Goal: Find specific page/section: Find specific page/section

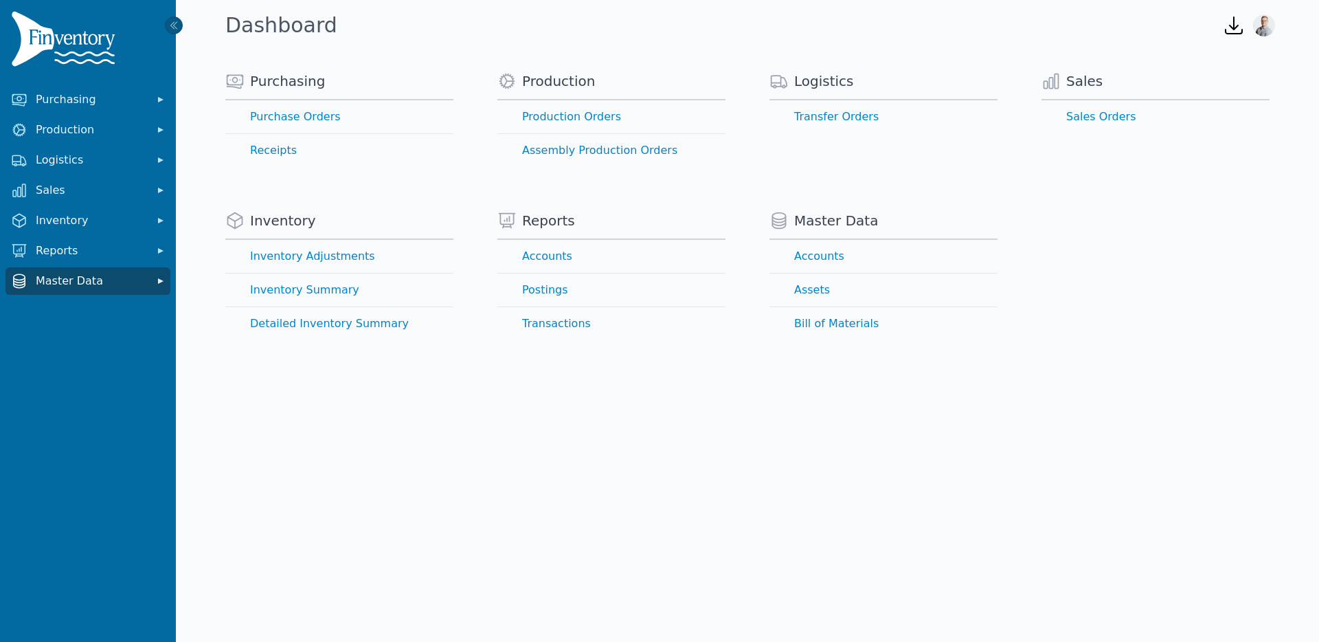
click at [109, 283] on span "Master Data" at bounding box center [91, 281] width 110 height 16
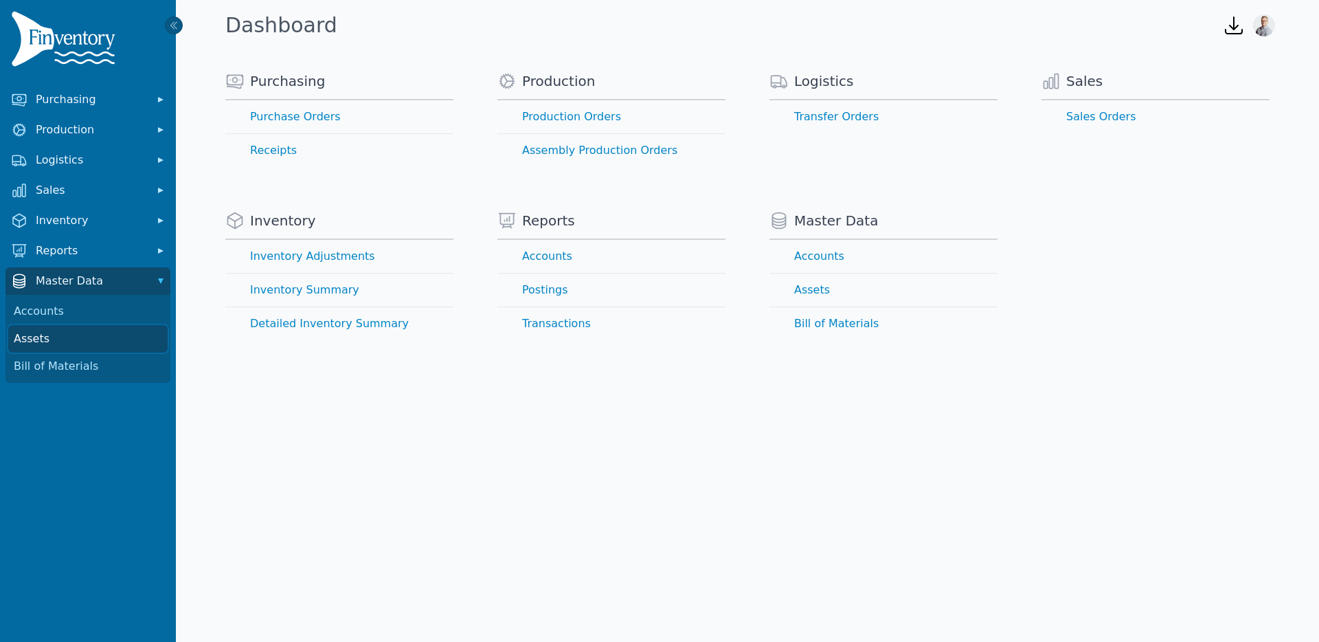
click at [94, 335] on link "Assets" at bounding box center [87, 338] width 159 height 27
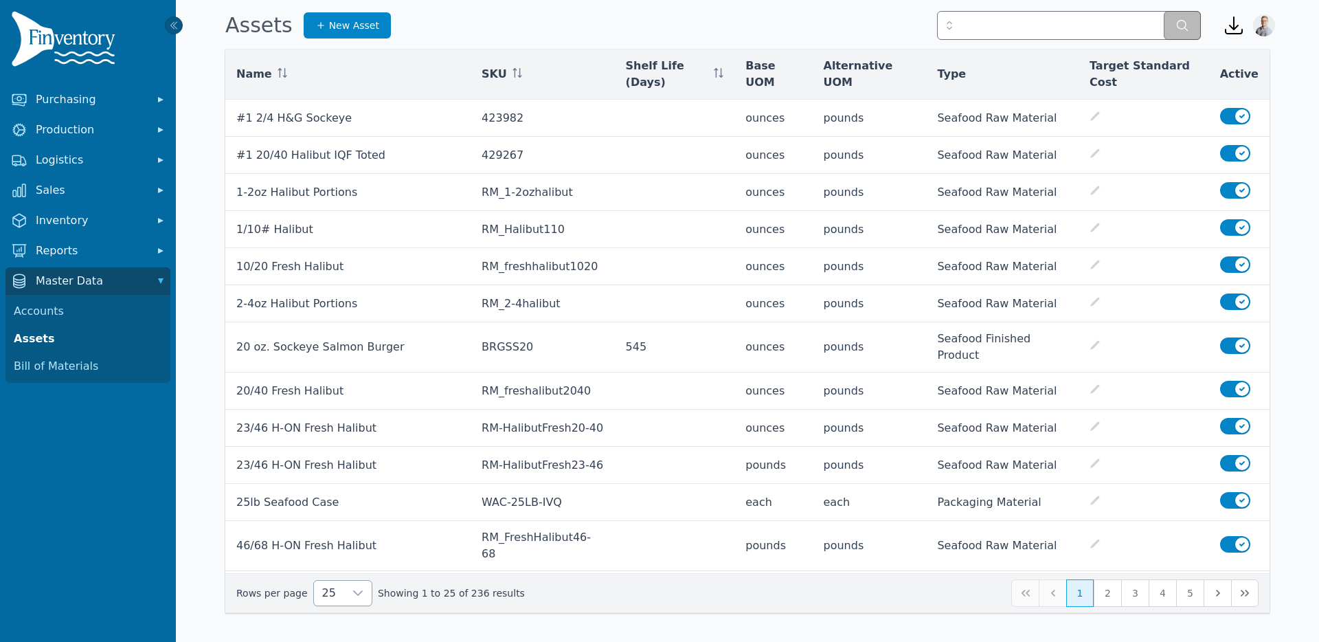
click at [344, 595] on div at bounding box center [357, 593] width 27 height 25
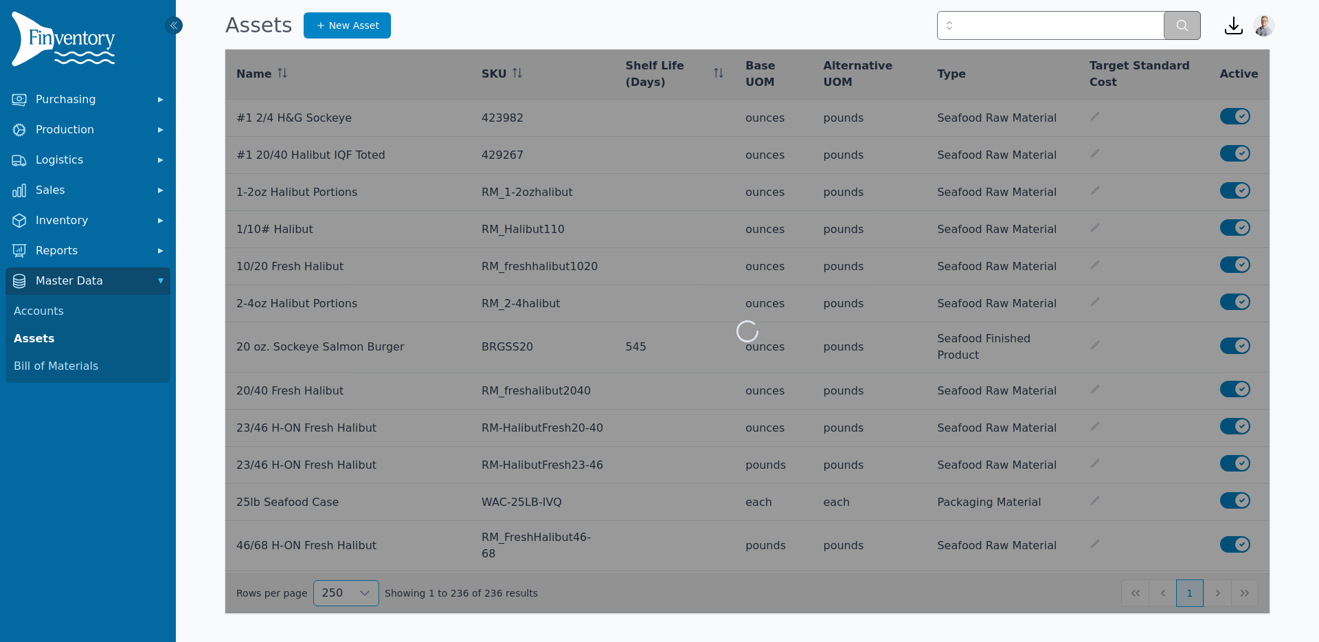
click at [339, 568] on li "250" at bounding box center [337, 561] width 52 height 27
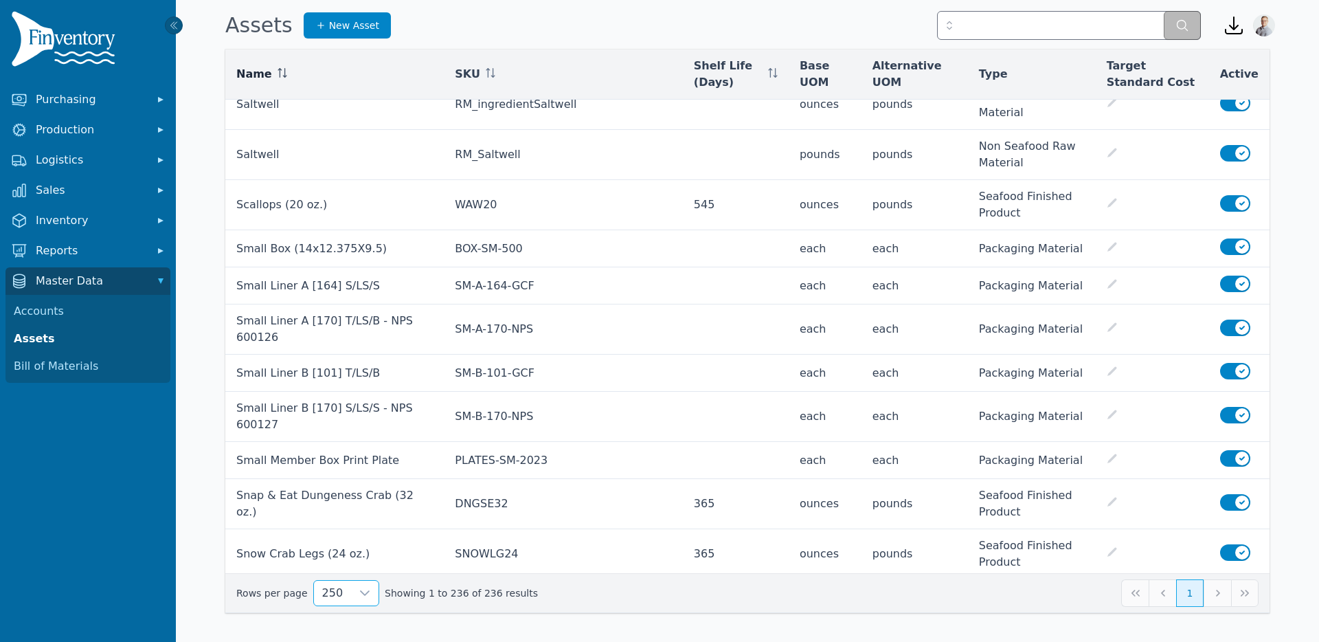
scroll to position [9043, 0]
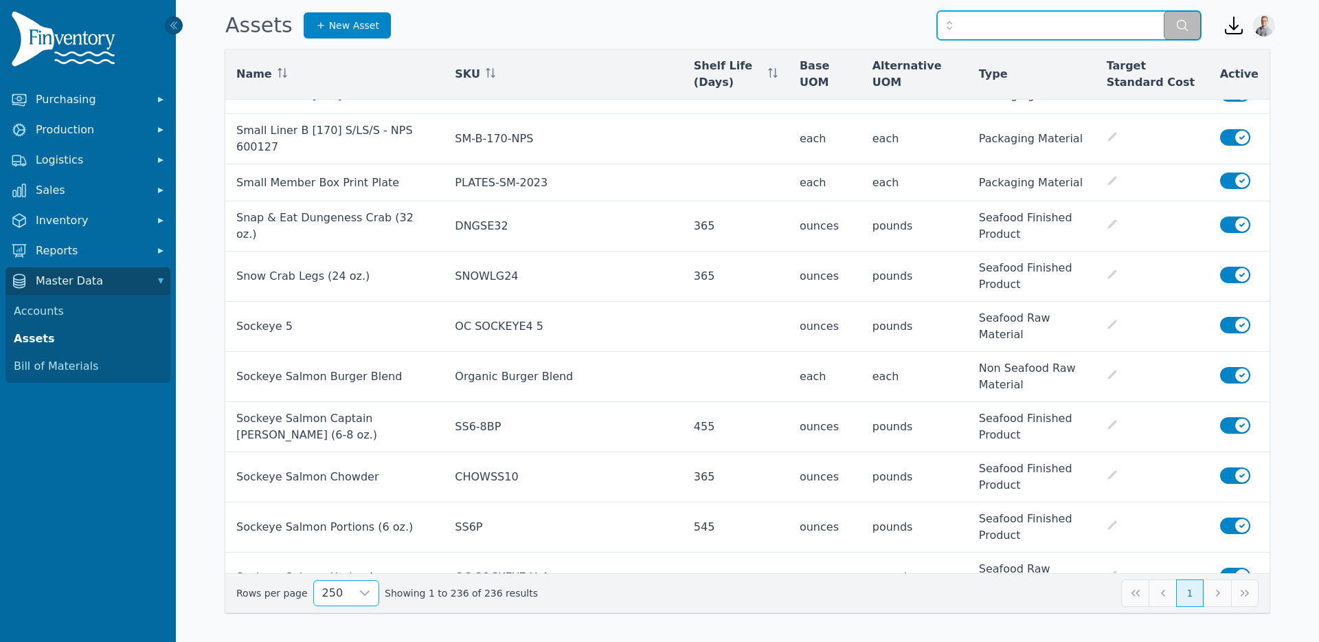
click at [988, 26] on input "text" at bounding box center [1069, 25] width 264 height 29
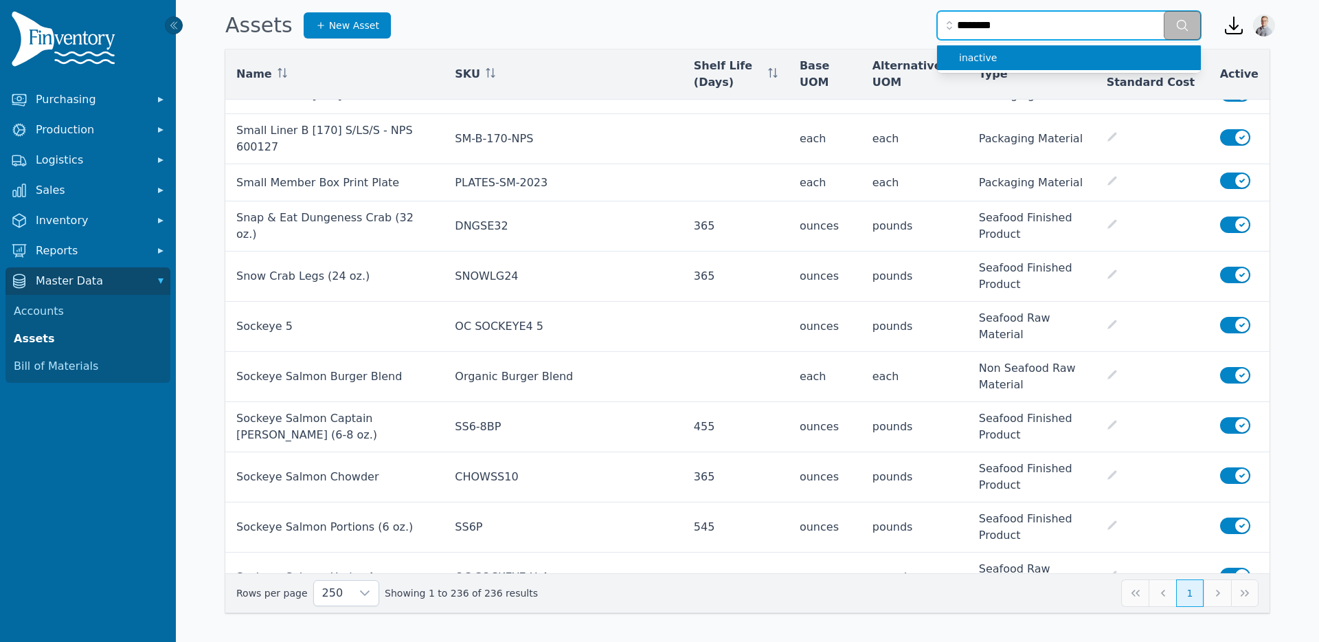
type input "********"
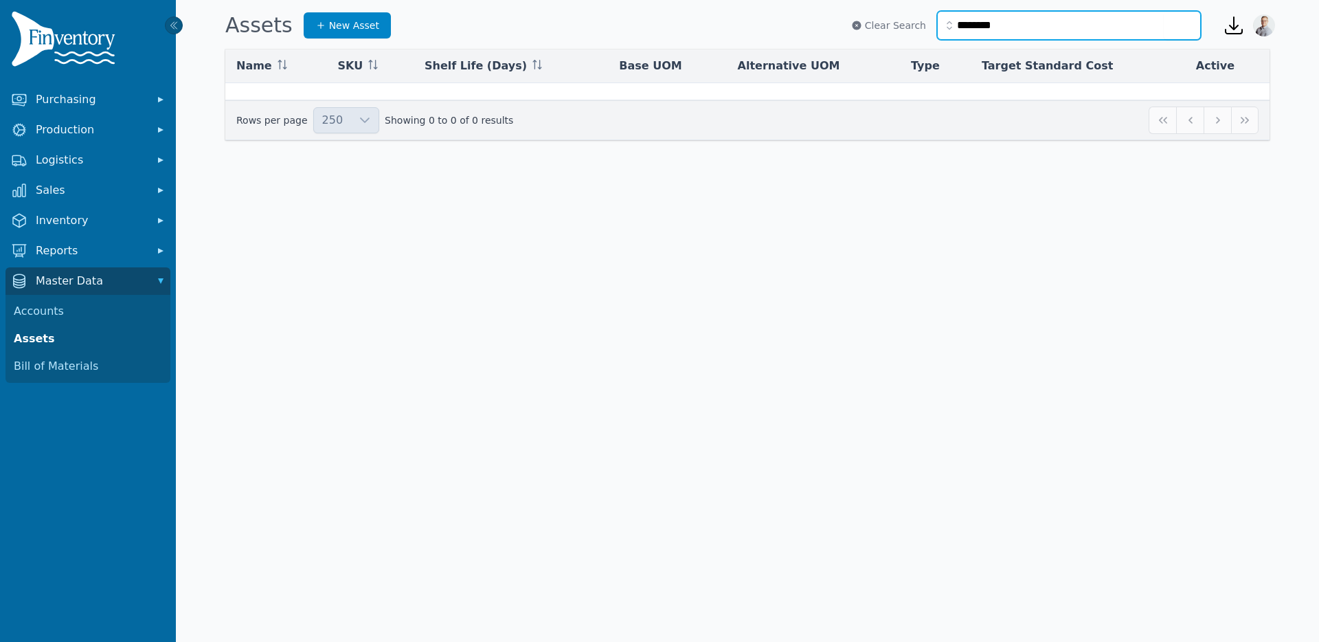
drag, startPoint x: 1017, startPoint y: 32, endPoint x: 803, endPoint y: 16, distance: 214.3
click at [803, 16] on div "Assets New Asset ******** Clear Search" at bounding box center [713, 25] width 987 height 37
click at [871, 28] on button "Clear Search" at bounding box center [888, 26] width 75 height 14
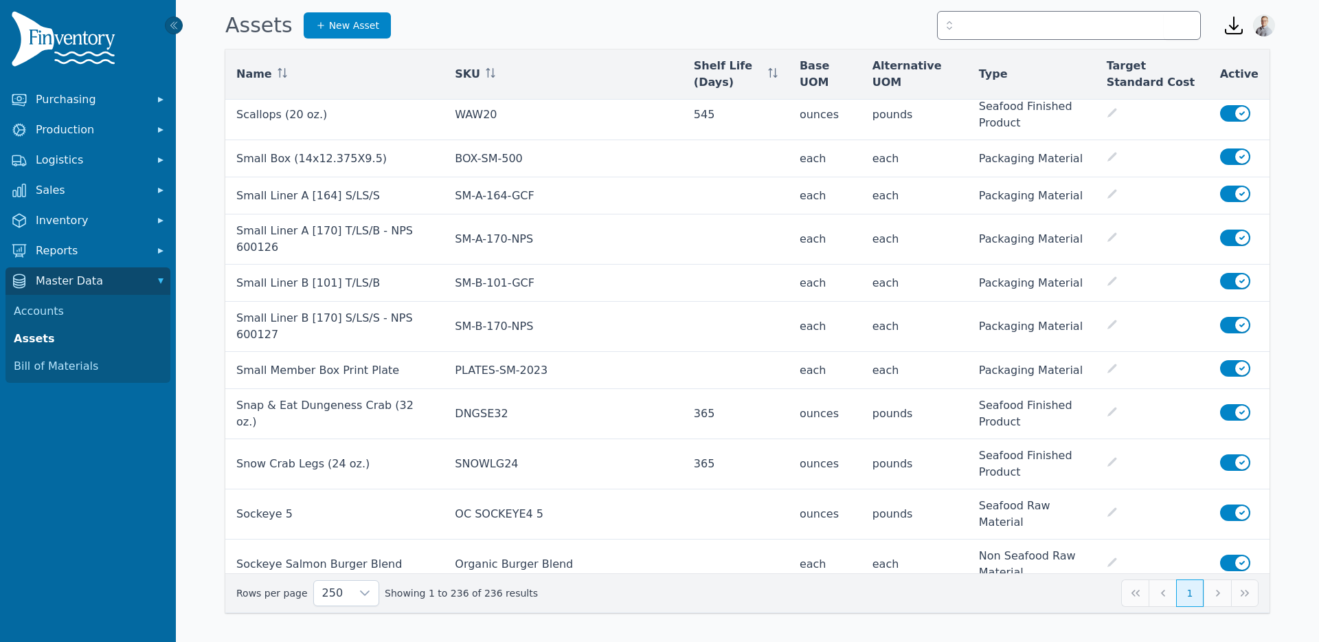
scroll to position [9043, 0]
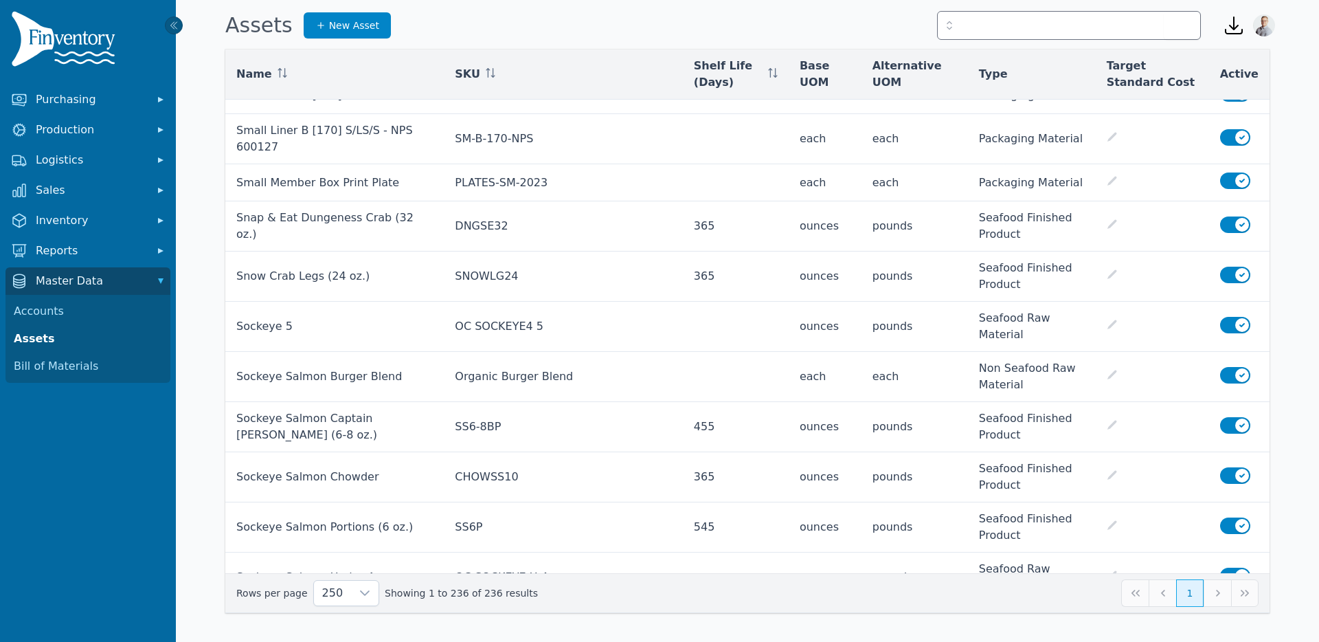
click at [223, 201] on div "Name SKU Shelf Life (Days) Base UOM Alternative UOM Type Target Standard Cost A…" at bounding box center [747, 331] width 1089 height 564
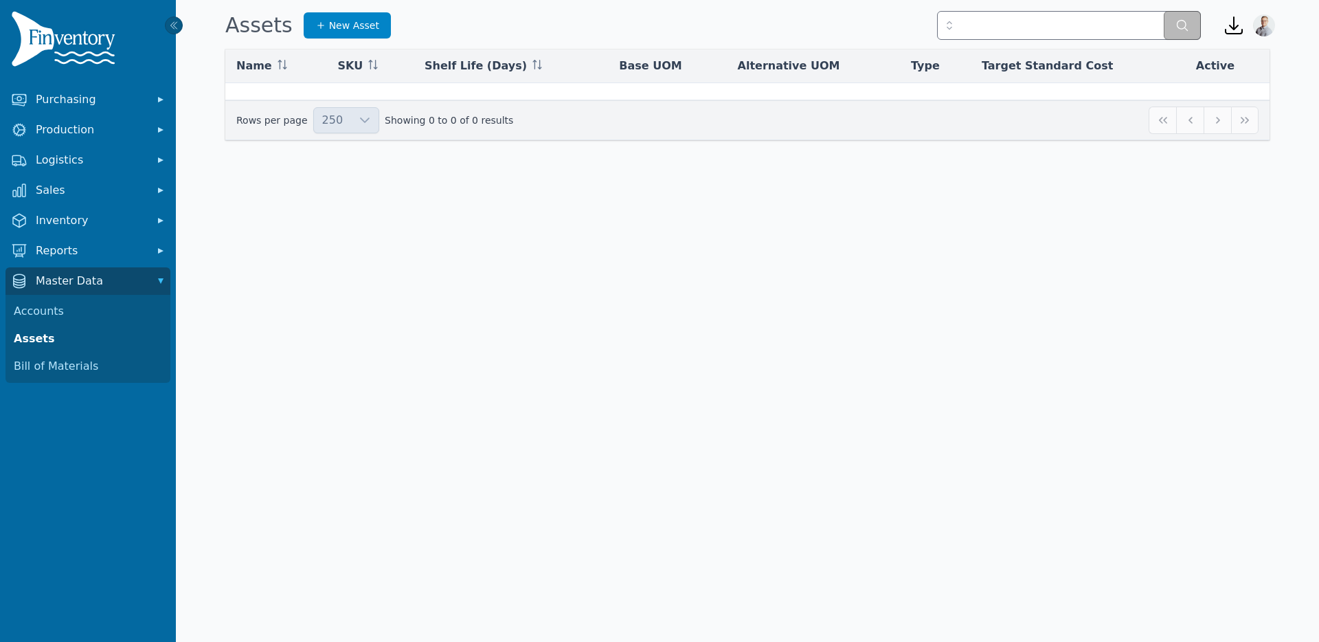
click at [86, 40] on img at bounding box center [66, 41] width 110 height 61
